Goal: Task Accomplishment & Management: Use online tool/utility

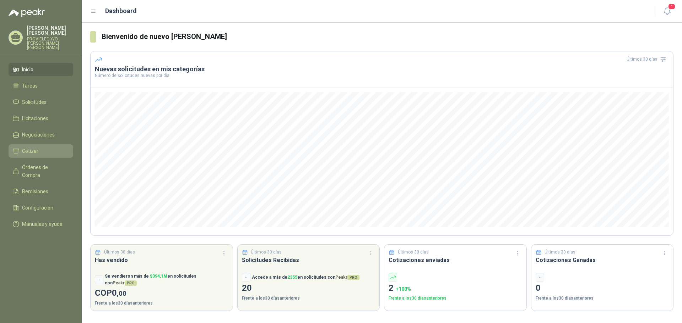
click at [28, 148] on span "Cotizar" at bounding box center [30, 151] width 16 height 8
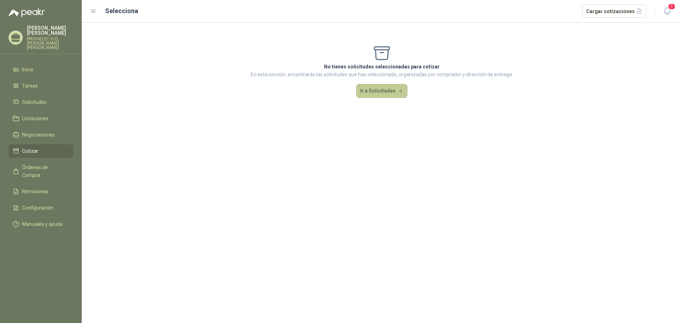
click at [373, 91] on button "Ir a Solicitudes" at bounding box center [381, 91] width 51 height 14
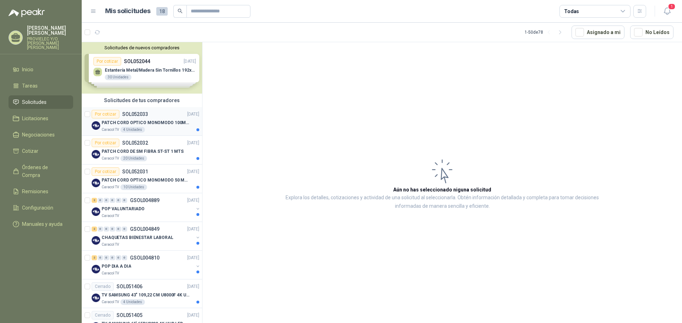
click at [134, 124] on p "PATCH CORD OPTICO MONOMODO 100MTS" at bounding box center [146, 123] width 88 height 7
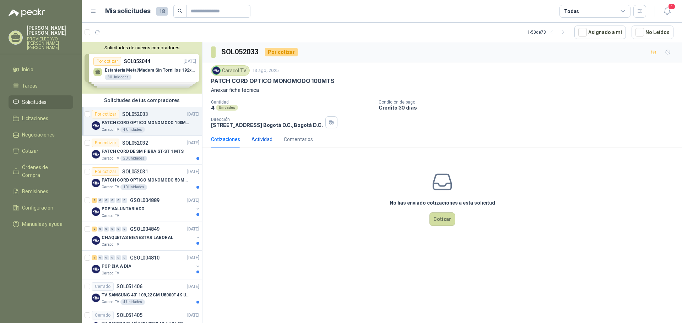
click at [269, 137] on div "Actividad" at bounding box center [261, 140] width 21 height 8
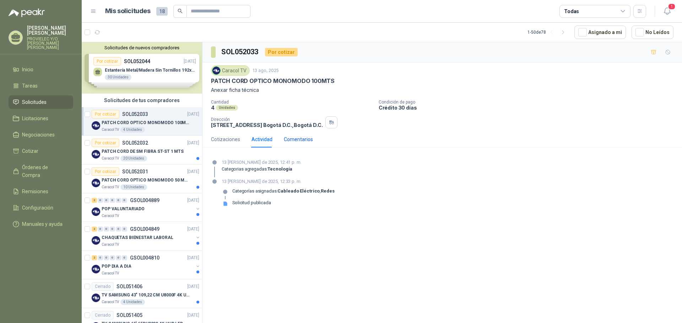
click at [297, 141] on div "Comentarios" at bounding box center [298, 140] width 29 height 8
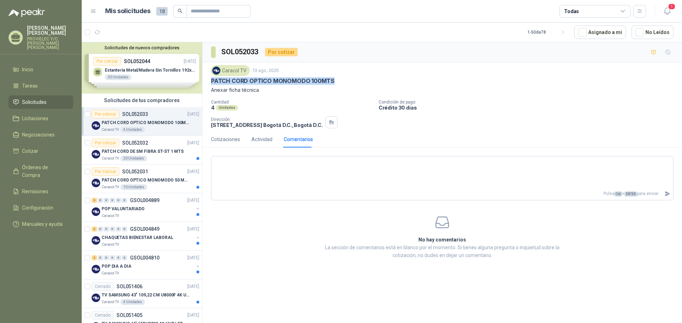
drag, startPoint x: 212, startPoint y: 82, endPoint x: 332, endPoint y: 81, distance: 120.3
click at [332, 81] on div "PATCH CORD OPTICO MONOMODO 100MTS" at bounding box center [442, 80] width 462 height 7
copy p "PATCH CORD OPTICO MONOMODO 100MTS"
click at [144, 154] on p "PATCH CORD DE SM FIBRA ST-ST 1 MTS" at bounding box center [143, 151] width 82 height 7
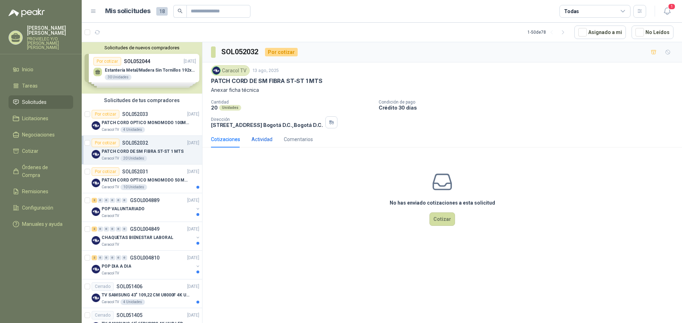
click at [264, 138] on div "Actividad" at bounding box center [261, 140] width 21 height 8
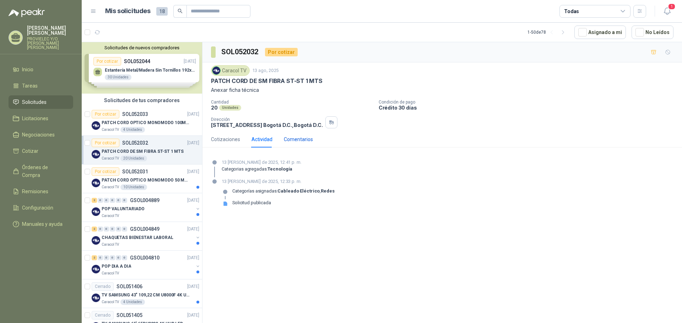
click at [303, 137] on div "Comentarios" at bounding box center [298, 140] width 29 height 8
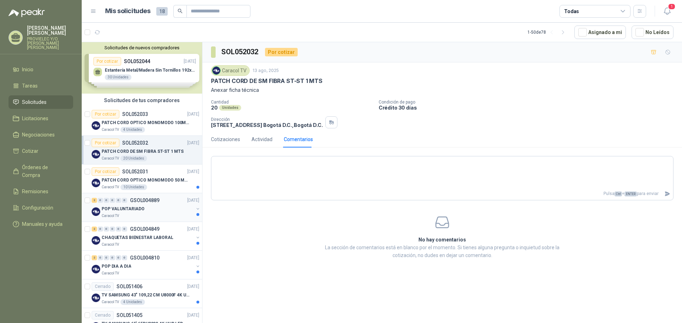
click at [125, 209] on p "POP VALUNTARIADO" at bounding box center [123, 209] width 43 height 7
